Goal: Browse casually: Explore the website without a specific task or goal

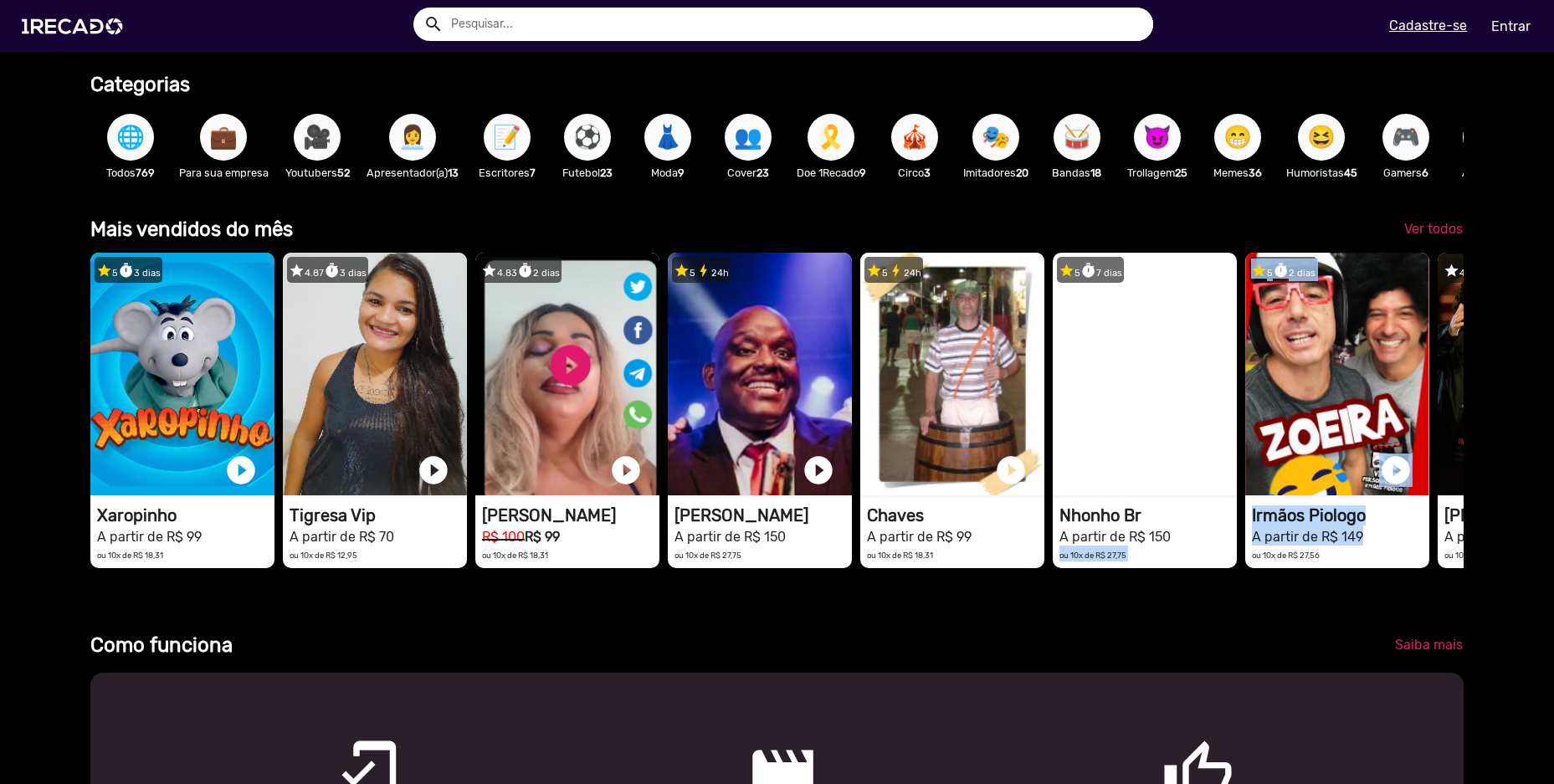
drag, startPoint x: 1235, startPoint y: 550, endPoint x: 1085, endPoint y: 632, distance: 171.0
click at [1278, 590] on div "star 5 timer 3 dias 1RECADO vídeos dedicados para fãs e empresas play_circle_fi…" at bounding box center [777, 417] width 1373 height 346
click at [1418, 229] on link "Ver todos" at bounding box center [1434, 229] width 86 height 30
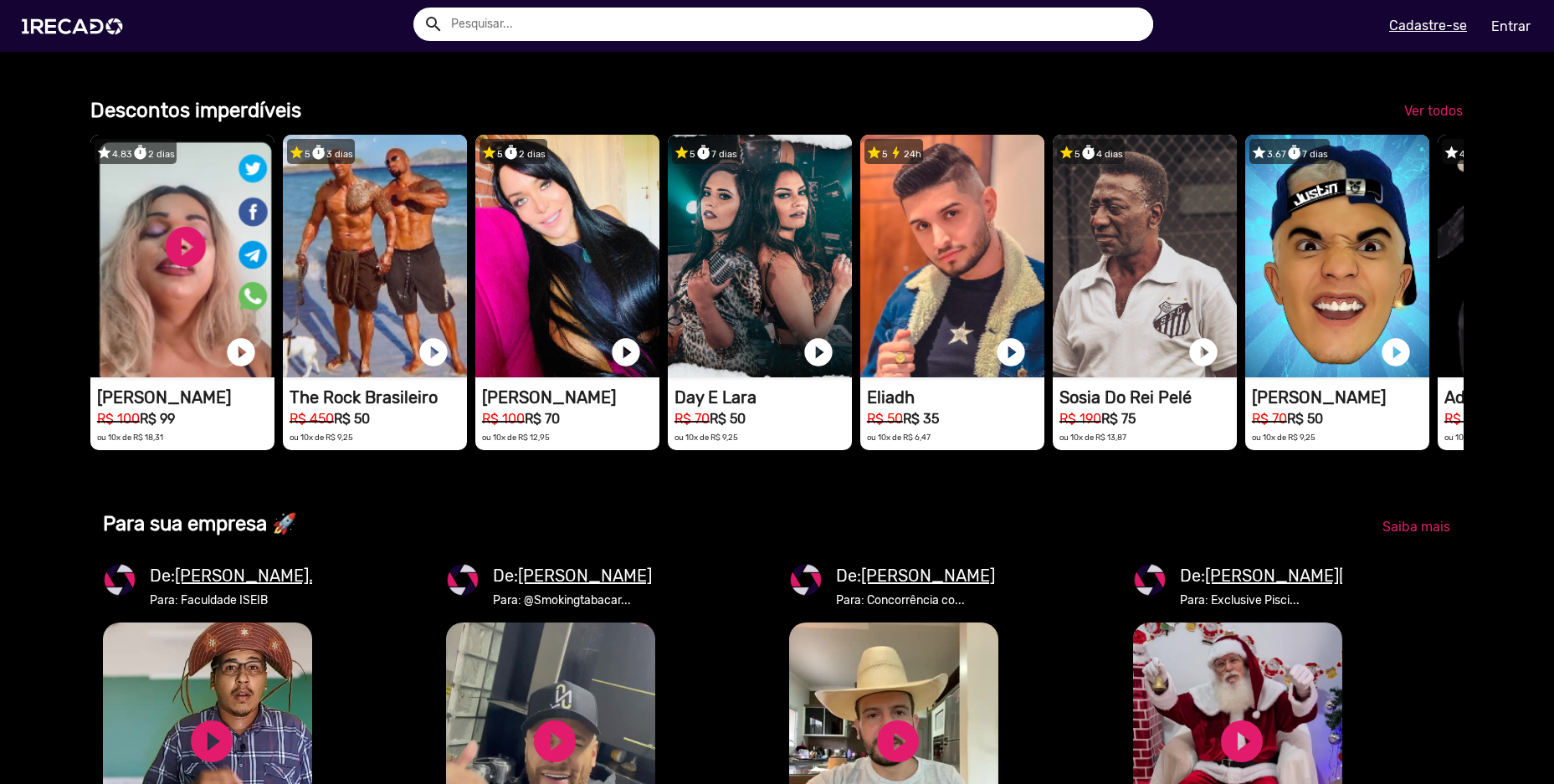
scroll to position [0, 4625]
click at [1432, 119] on span "Ver todos" at bounding box center [1433, 110] width 58 height 16
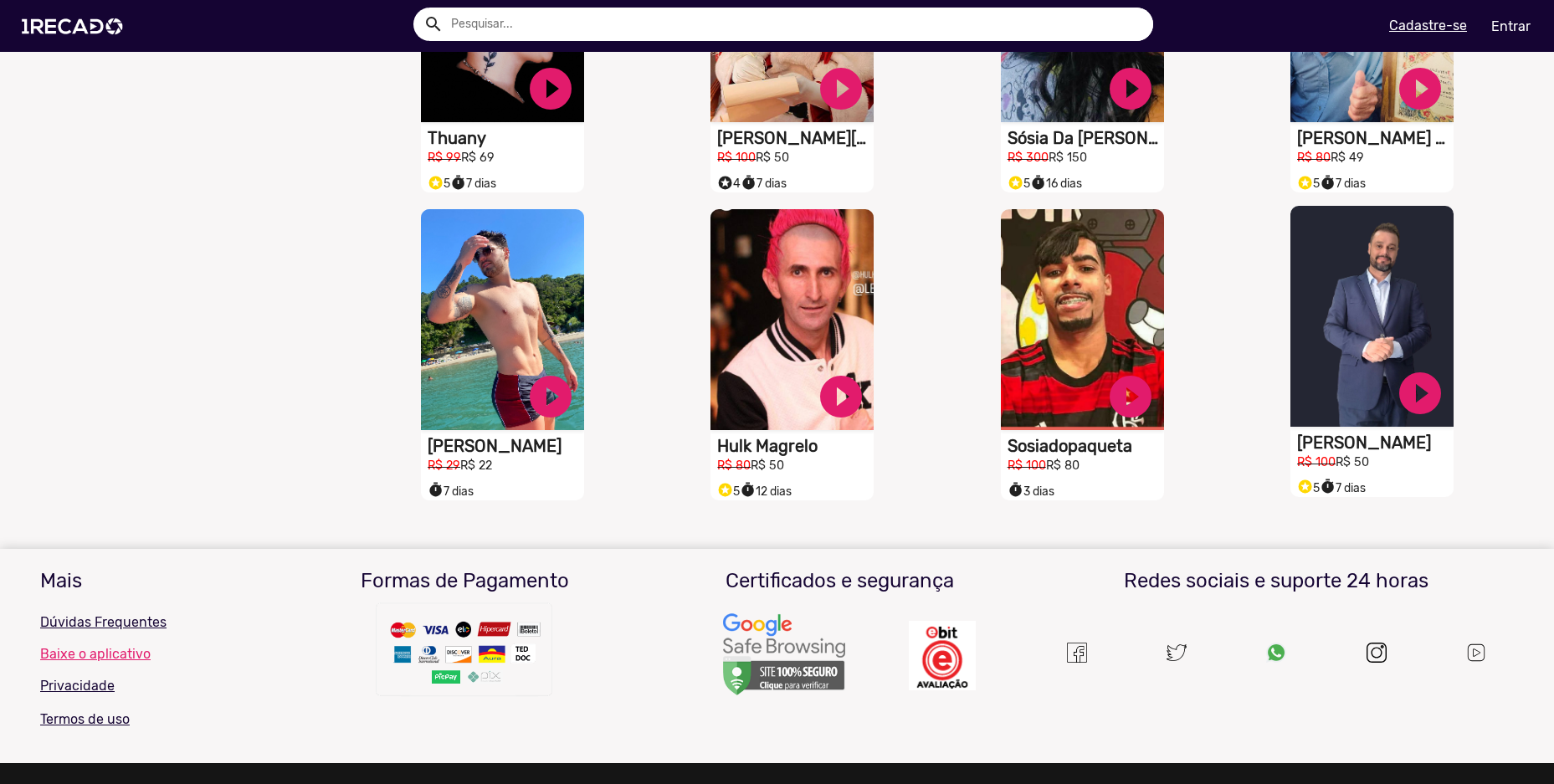
scroll to position [1255, 0]
